Goal: Check status: Check status

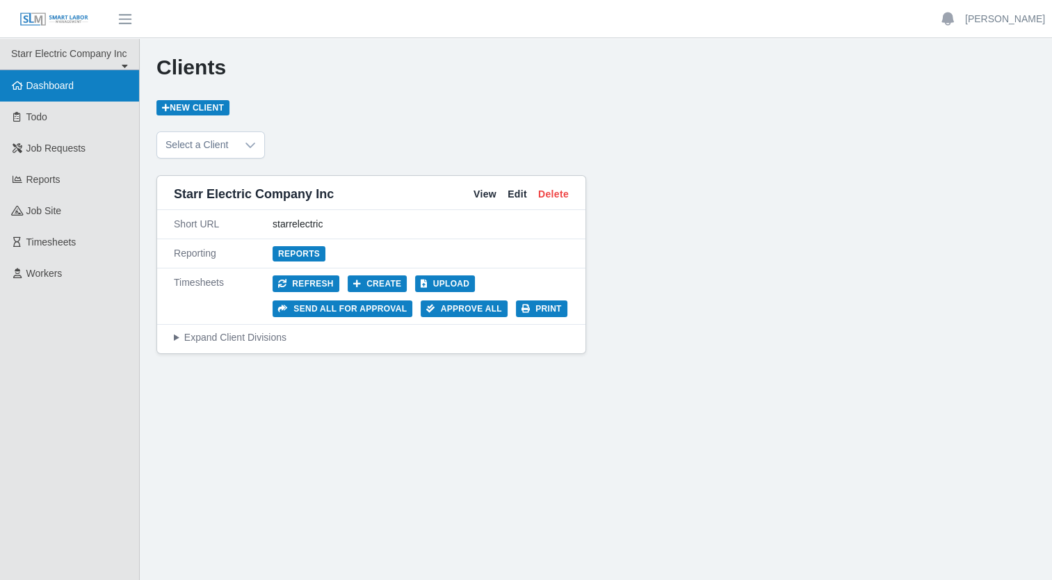
click at [70, 85] on span "Dashboard" at bounding box center [50, 85] width 48 height 11
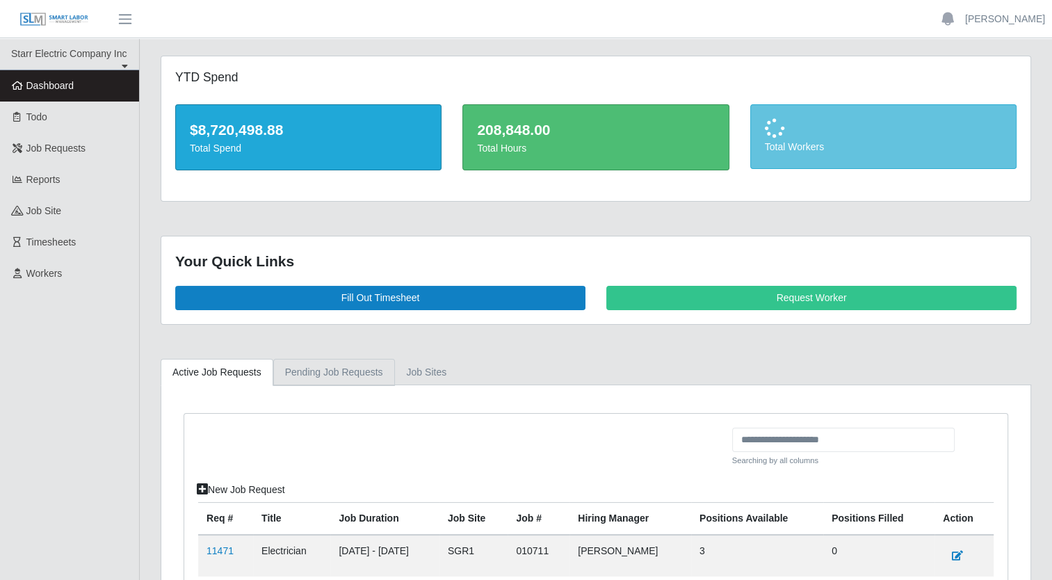
click at [299, 370] on link "Pending Job Requests" at bounding box center [334, 372] width 122 height 27
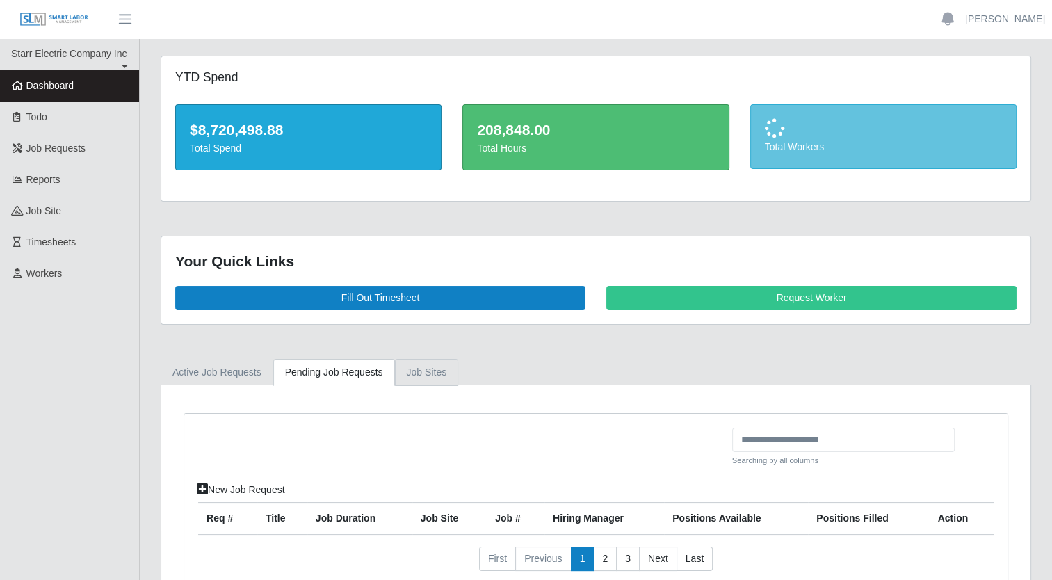
click at [419, 377] on link "job sites" at bounding box center [427, 372] width 64 height 27
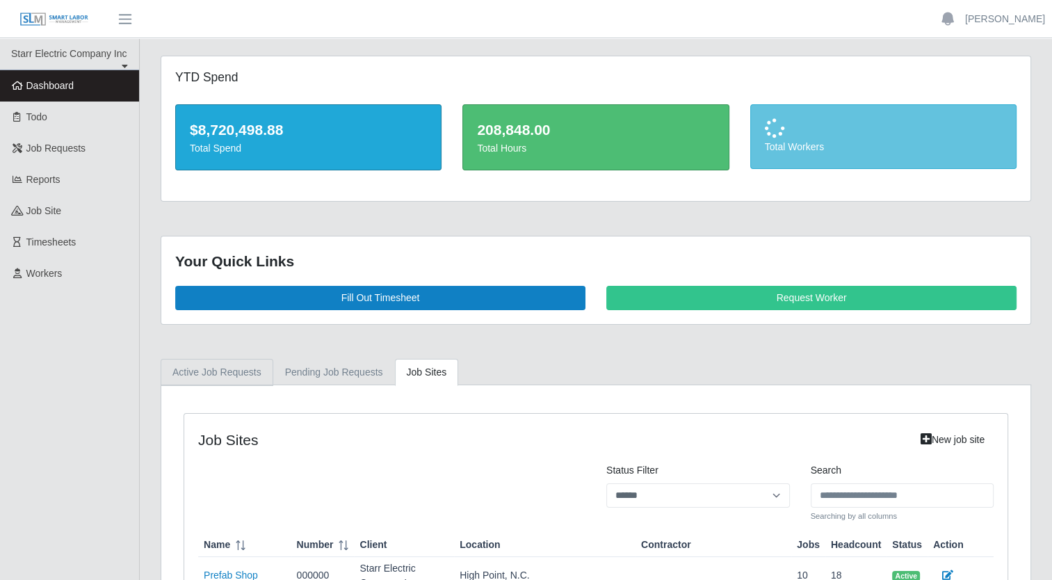
click at [211, 371] on link "Active Job Requests" at bounding box center [217, 372] width 113 height 27
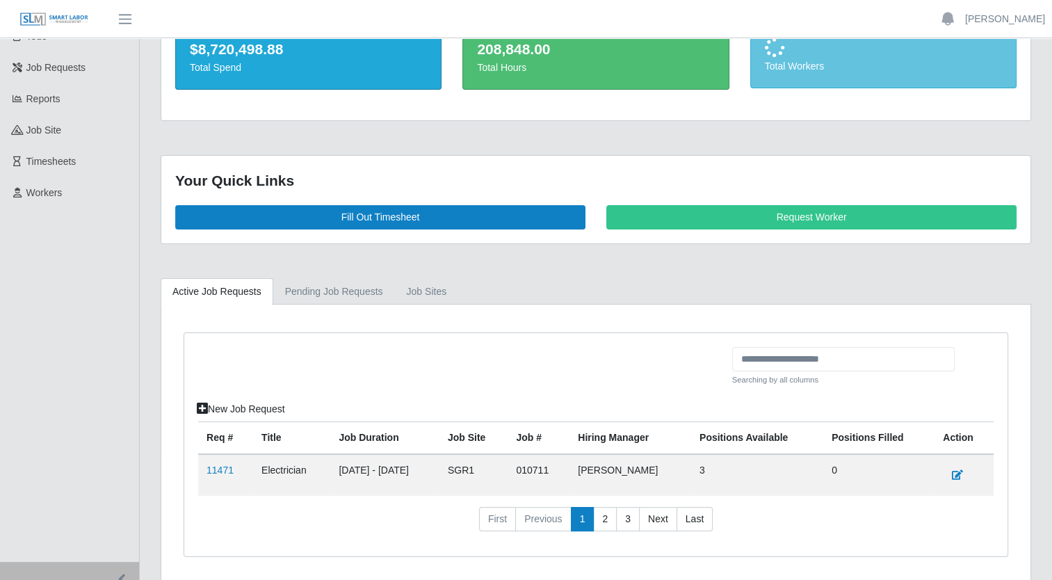
scroll to position [128, 0]
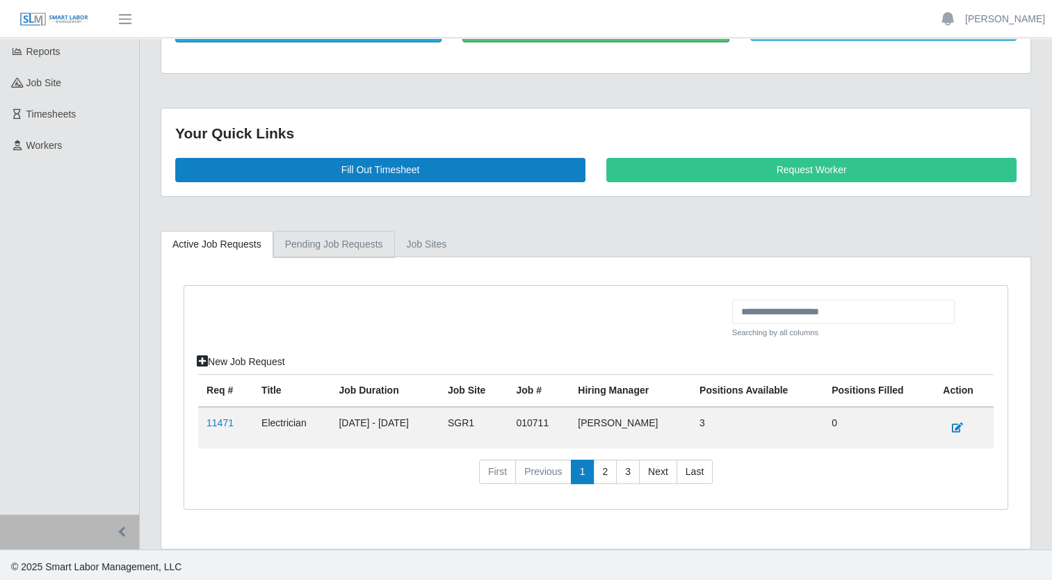
click at [331, 252] on link "Pending Job Requests" at bounding box center [334, 244] width 122 height 27
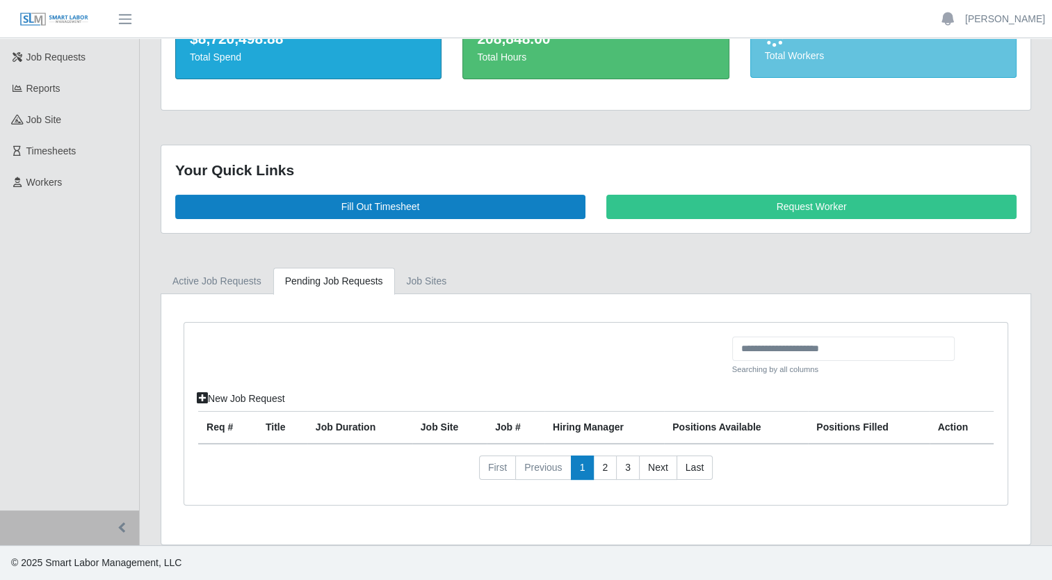
scroll to position [88, 0]
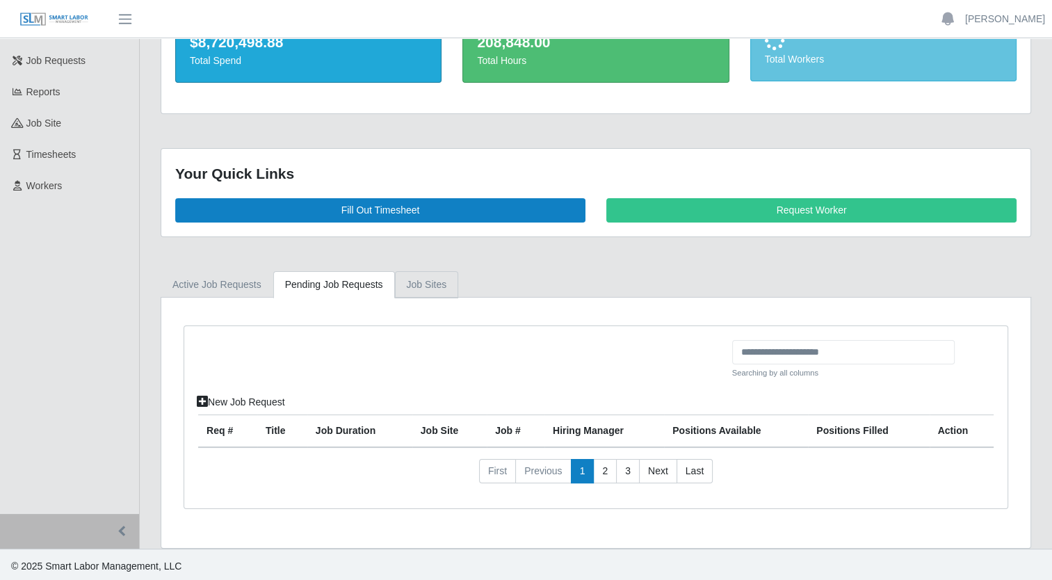
drag, startPoint x: 412, startPoint y: 288, endPoint x: 418, endPoint y: 302, distance: 15.3
click at [412, 288] on link "job sites" at bounding box center [427, 284] width 64 height 27
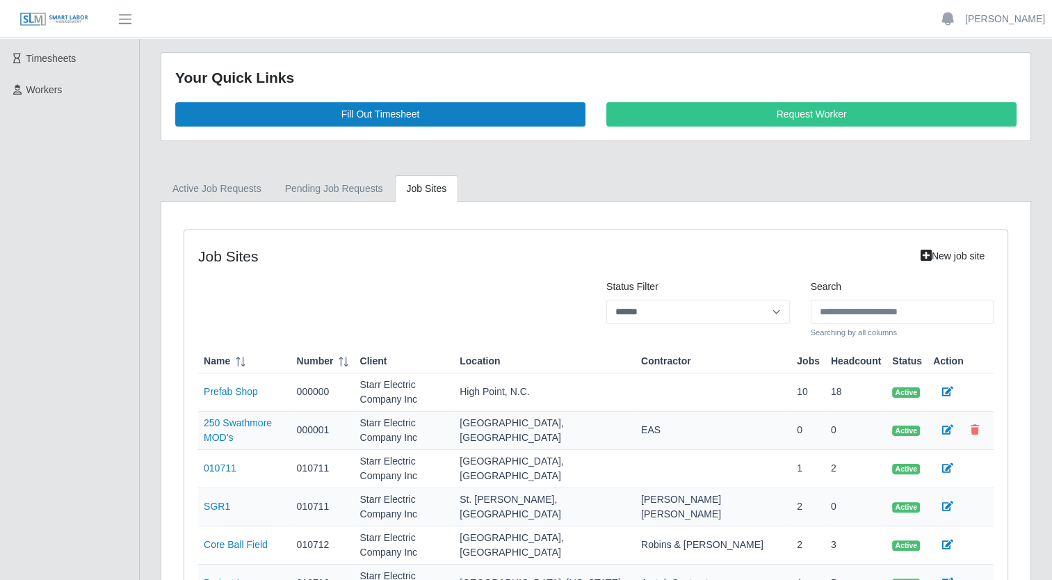
scroll to position [36, 0]
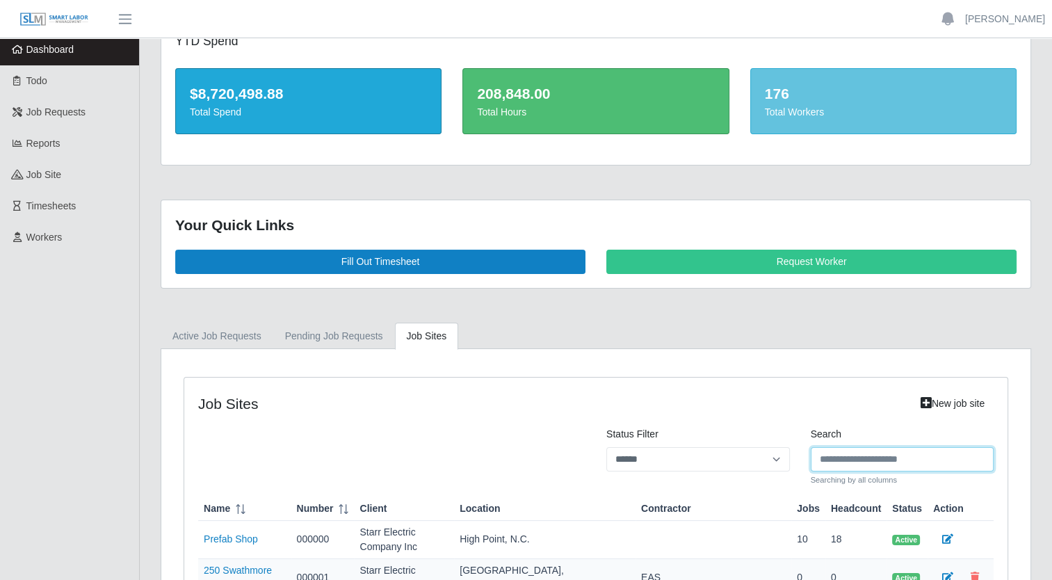
click at [862, 457] on input "Search" at bounding box center [903, 459] width 184 height 24
type input "*****"
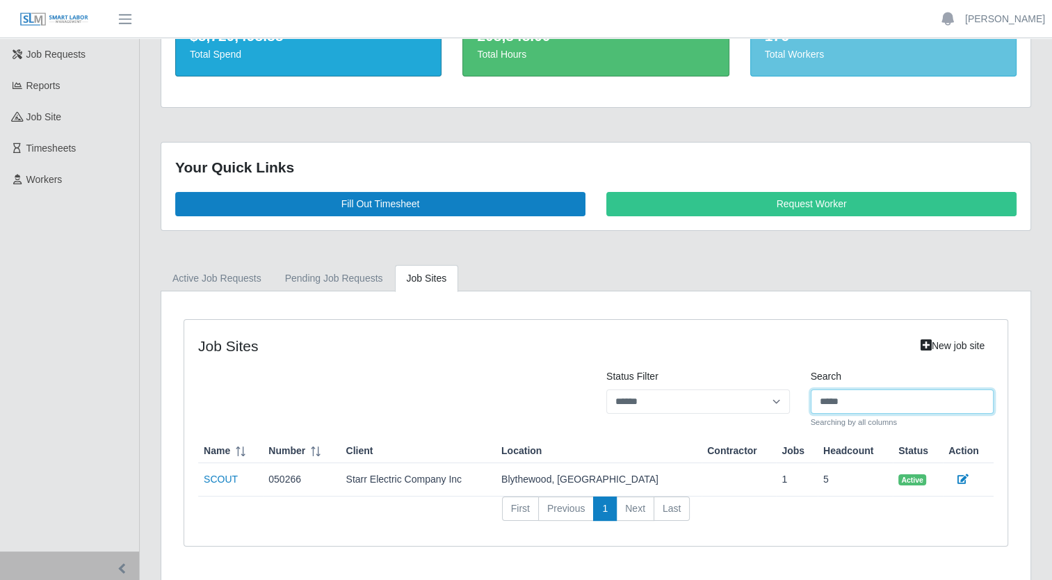
scroll to position [131, 0]
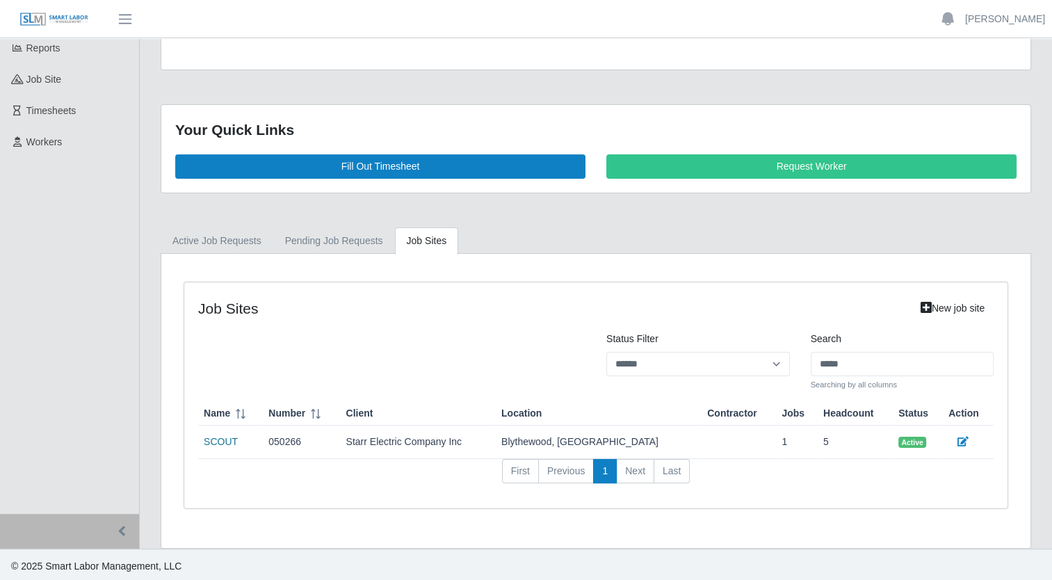
click at [224, 444] on link "SCOUT" at bounding box center [221, 441] width 34 height 11
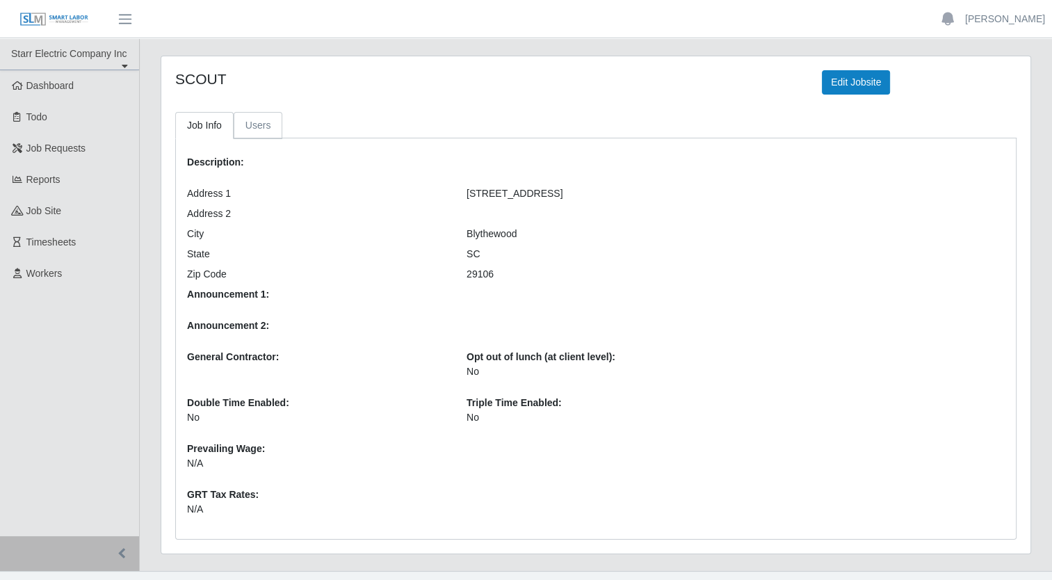
click at [253, 134] on link "Users" at bounding box center [258, 125] width 49 height 27
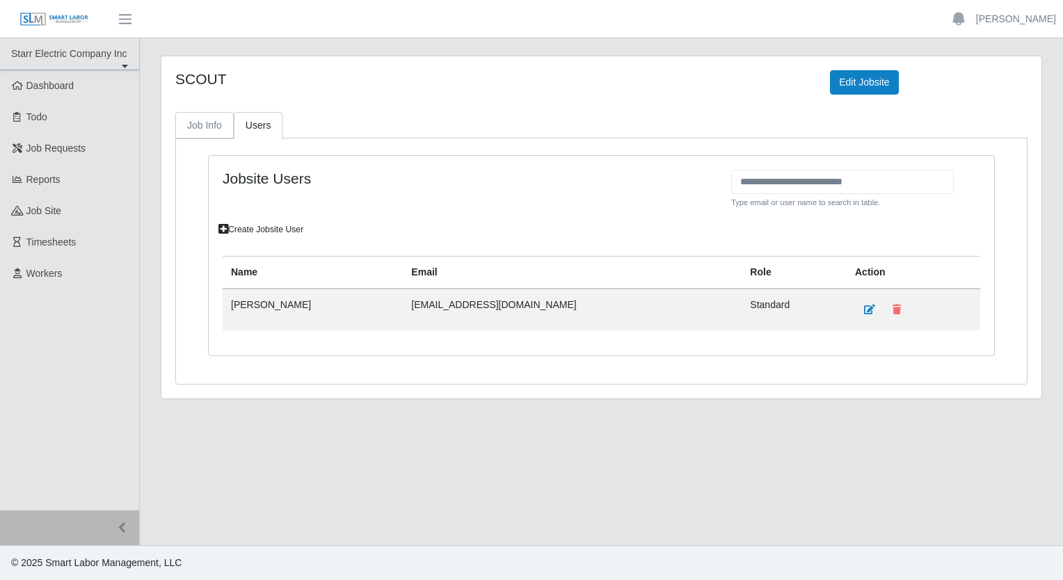
click at [210, 120] on link "Job Info" at bounding box center [204, 125] width 58 height 27
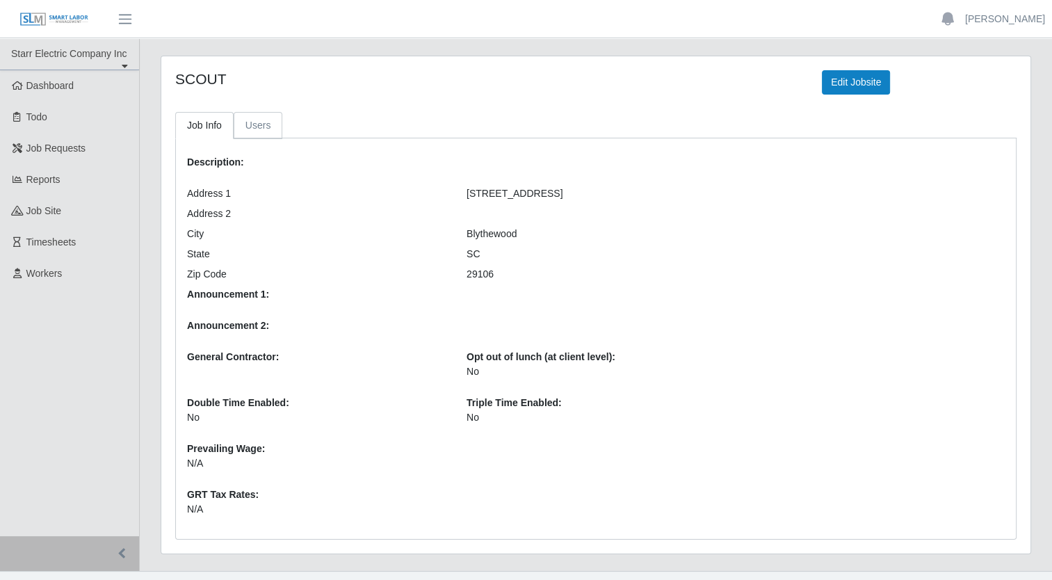
click at [248, 117] on link "Users" at bounding box center [258, 125] width 49 height 27
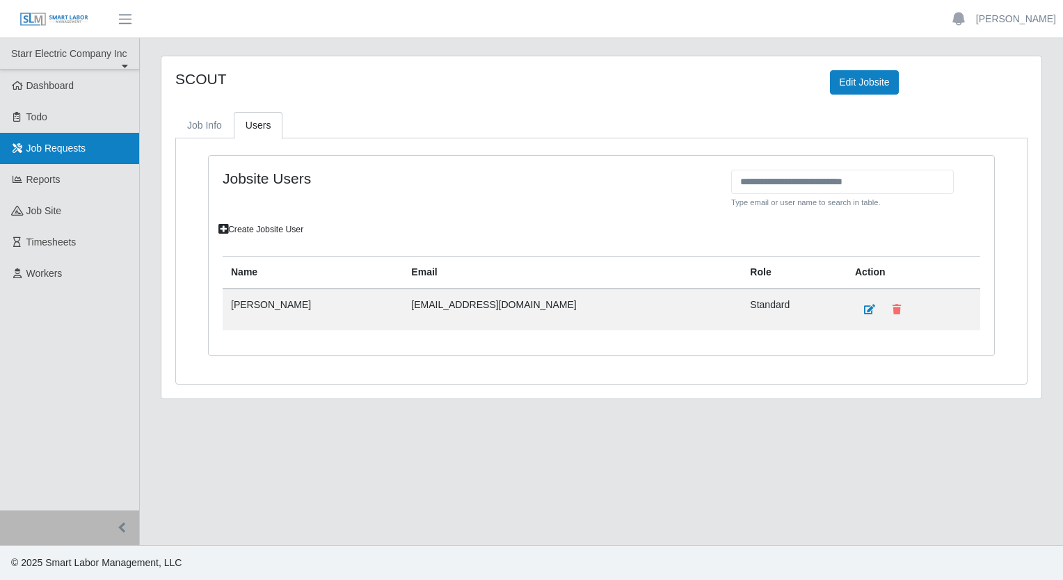
click at [66, 152] on span "Job Requests" at bounding box center [56, 148] width 60 height 11
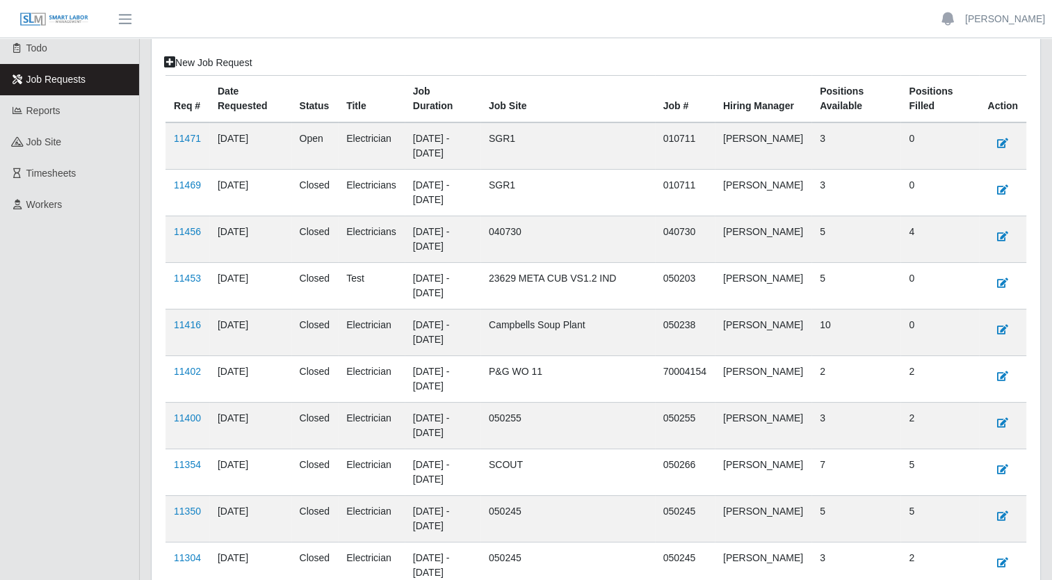
scroll to position [93, 0]
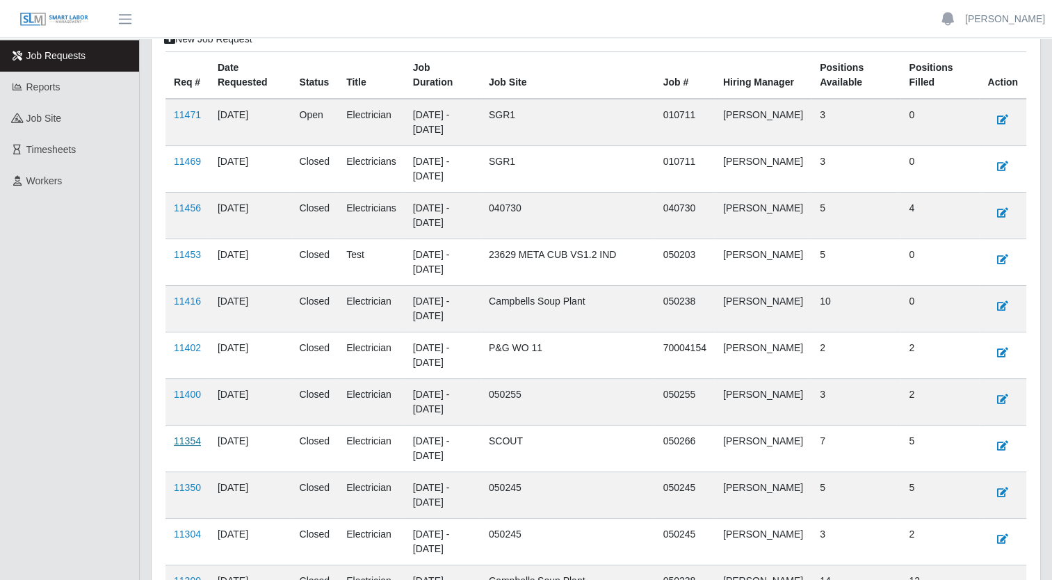
click at [193, 441] on link "11354" at bounding box center [187, 440] width 27 height 11
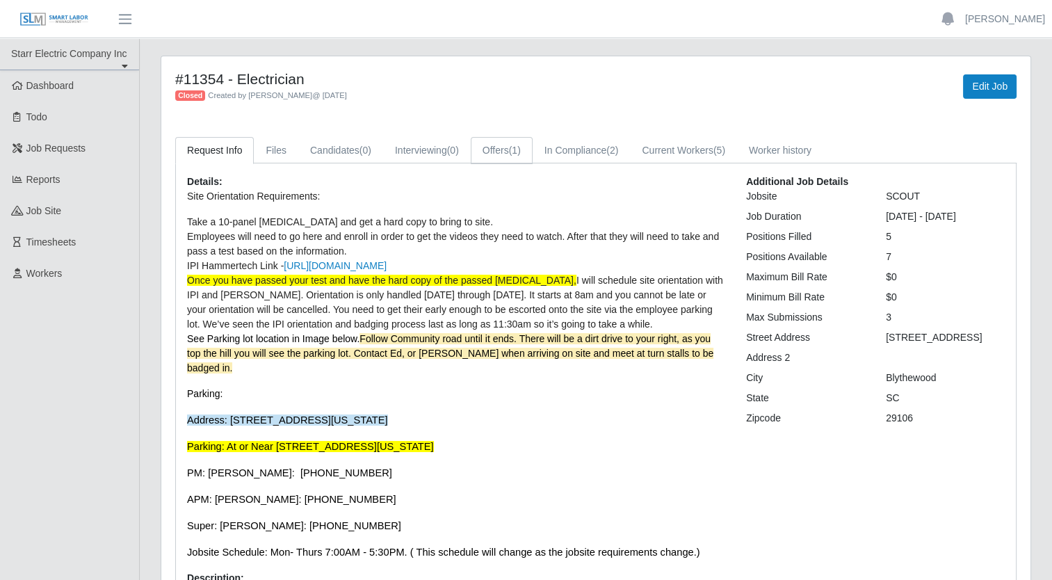
click at [499, 152] on link "Offers (1)" at bounding box center [502, 150] width 62 height 27
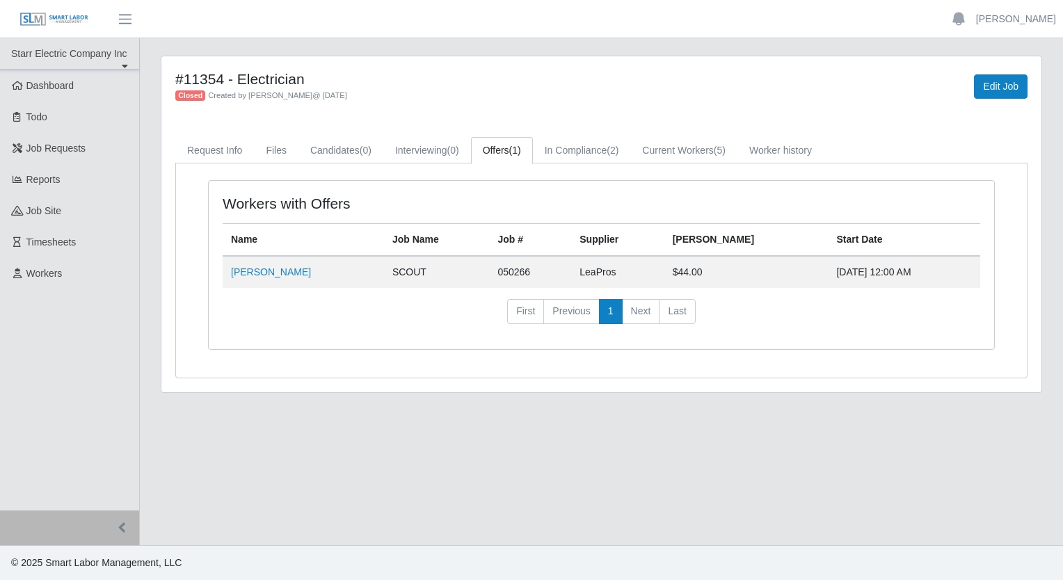
click at [312, 318] on nav "First Previous 1 Next Last" at bounding box center [602, 317] width 758 height 36
click at [687, 270] on td "$44.00" at bounding box center [746, 272] width 164 height 32
